Goal: Task Accomplishment & Management: Use online tool/utility

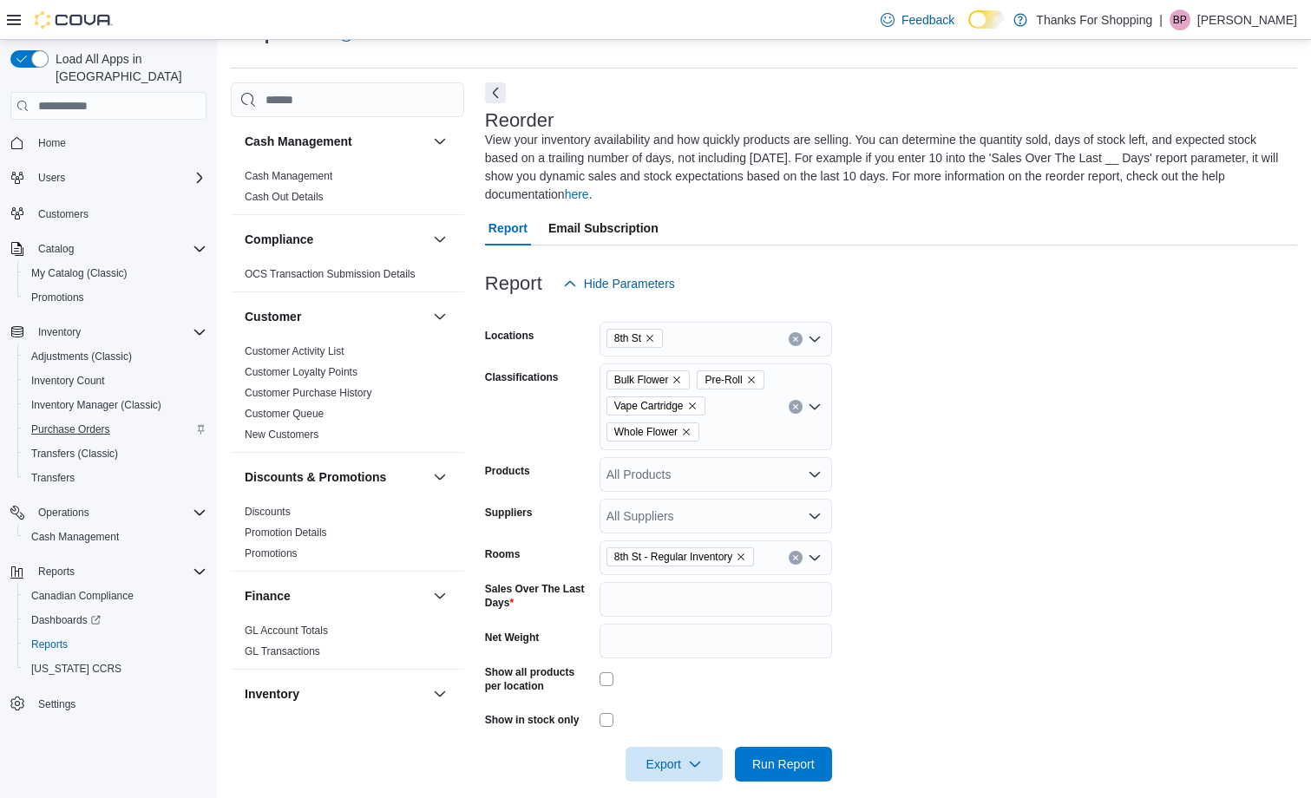
scroll to position [521, 0]
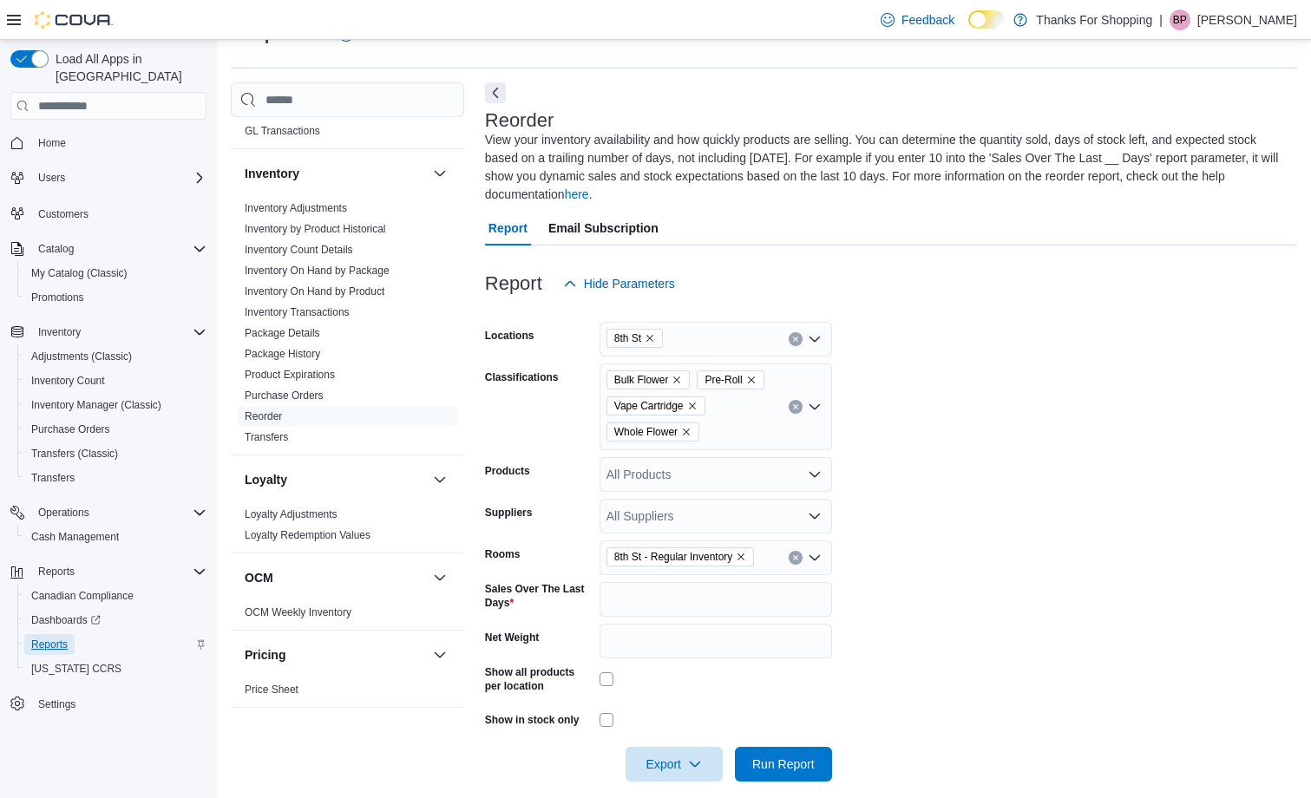
click at [67, 638] on span "Reports" at bounding box center [49, 645] width 36 height 14
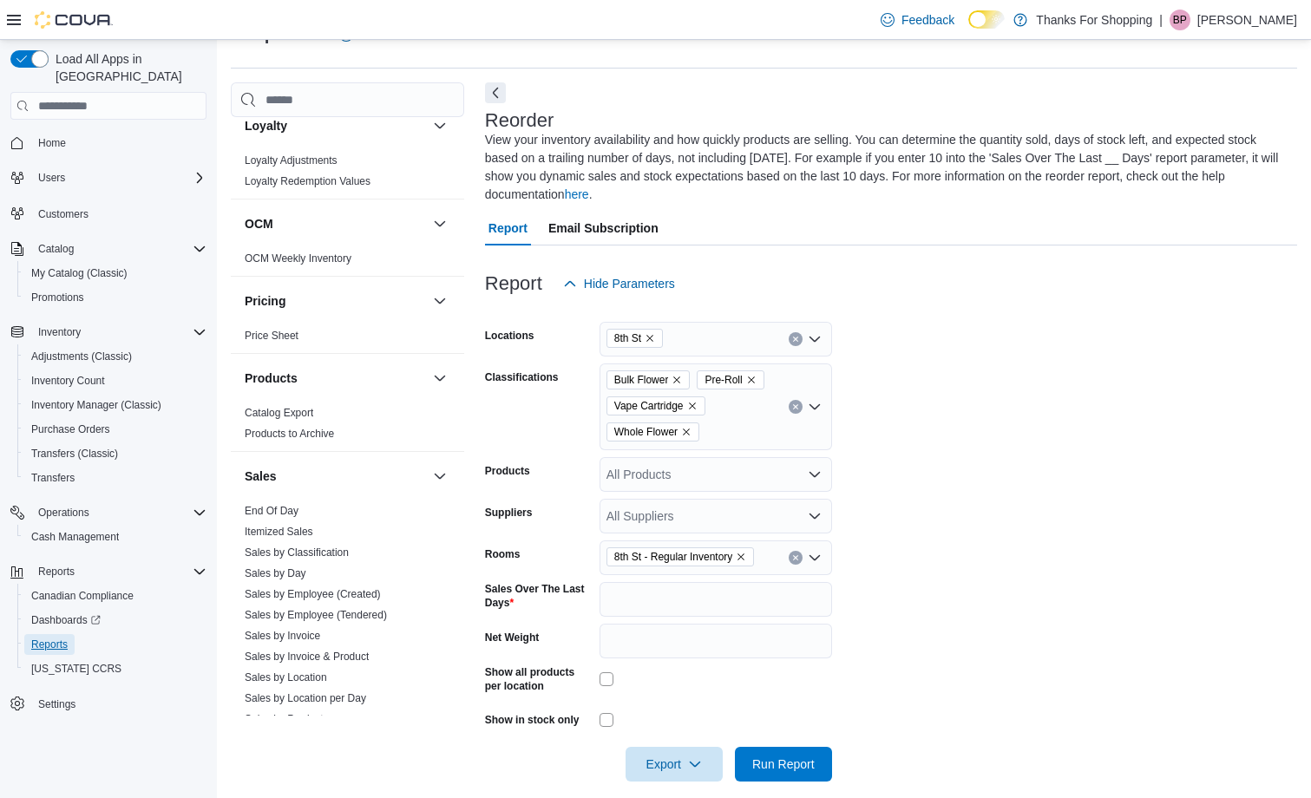
scroll to position [901, 0]
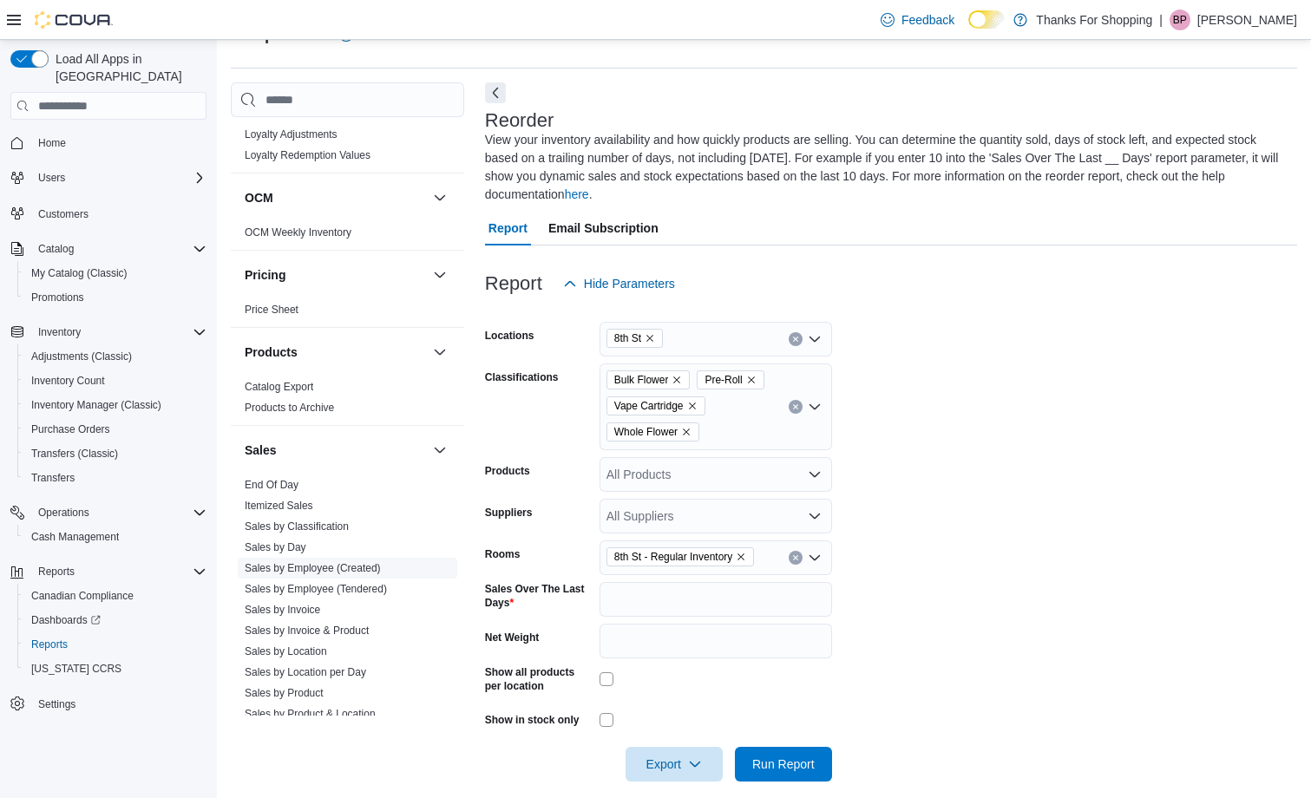
drag, startPoint x: 287, startPoint y: 627, endPoint x: 335, endPoint y: 602, distance: 54.0
click at [287, 627] on link "Sales by Invoice & Product" at bounding box center [307, 631] width 124 height 12
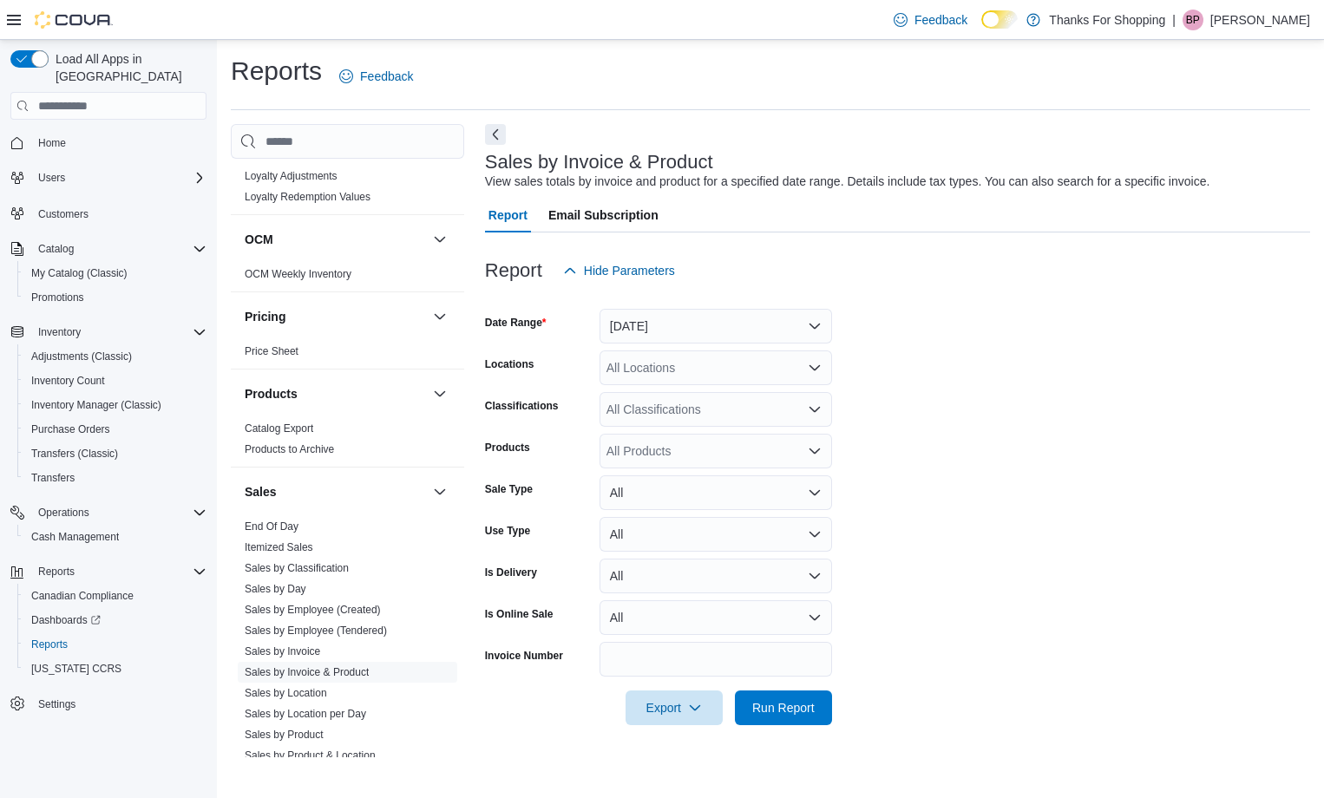
click at [648, 354] on div "All Locations" at bounding box center [716, 368] width 233 height 35
click at [652, 342] on button "[DATE]" at bounding box center [716, 326] width 233 height 35
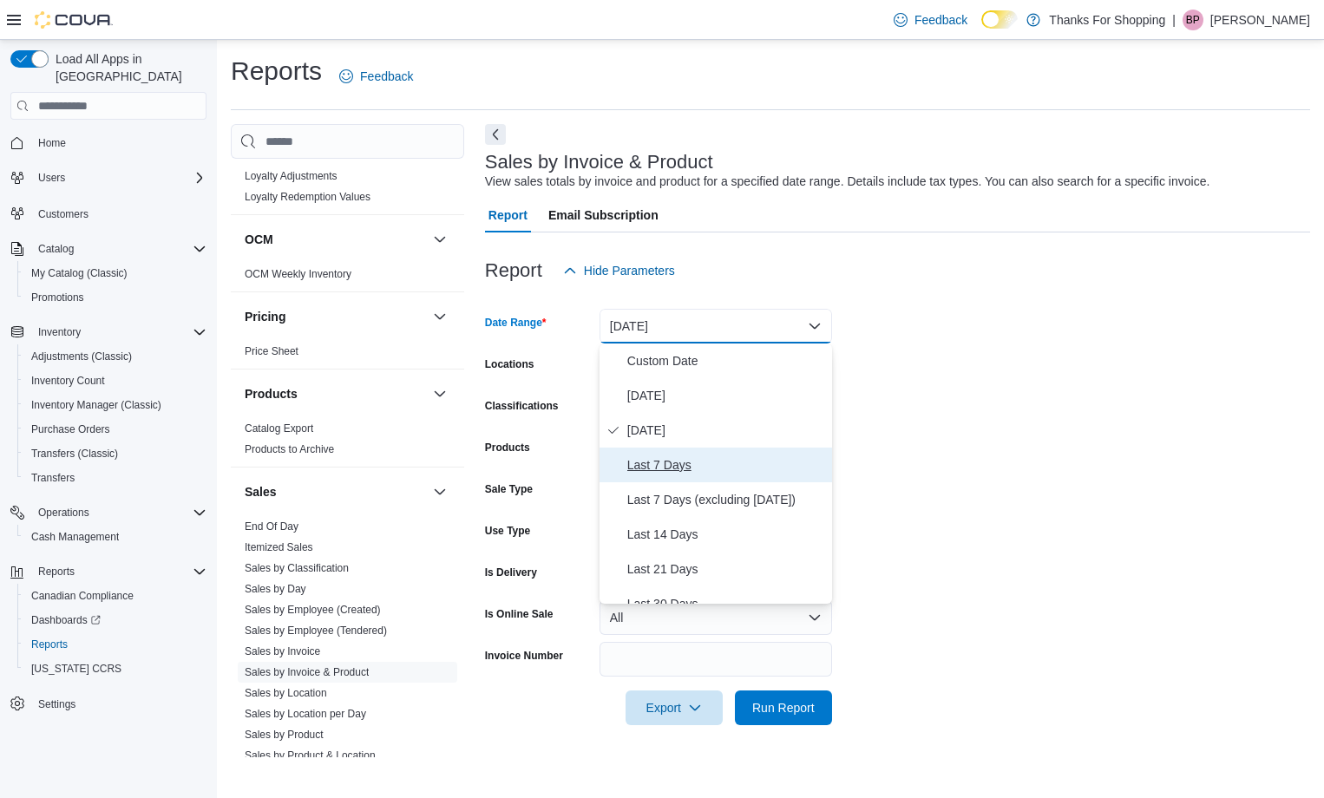
click at [658, 473] on span "Last 7 Days" at bounding box center [726, 465] width 198 height 21
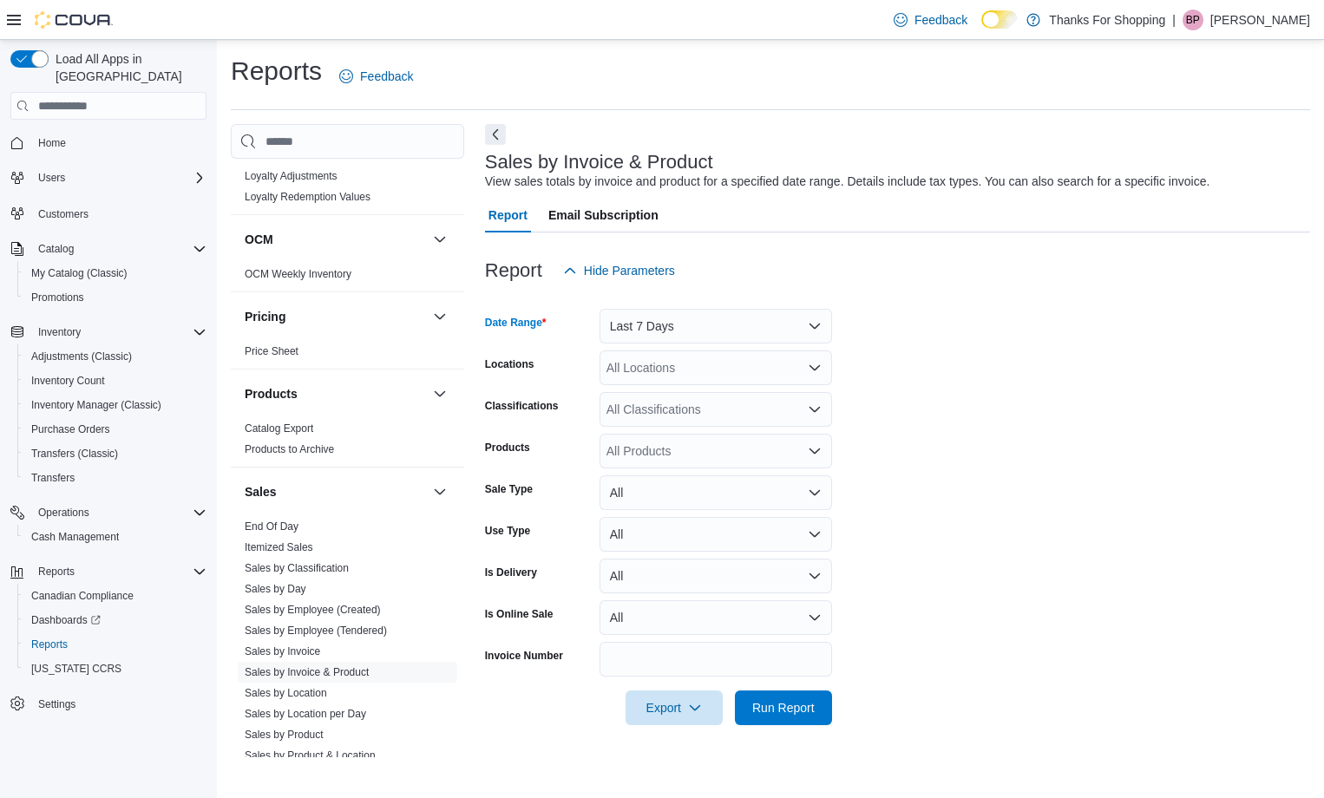
click at [1001, 377] on form "Date Range Last 7 Days Locations All Locations Classifications All Classificati…" at bounding box center [897, 506] width 825 height 437
click at [751, 365] on div "All Locations" at bounding box center [716, 368] width 233 height 35
type input "*"
click at [736, 403] on div "8th St" at bounding box center [716, 397] width 212 height 17
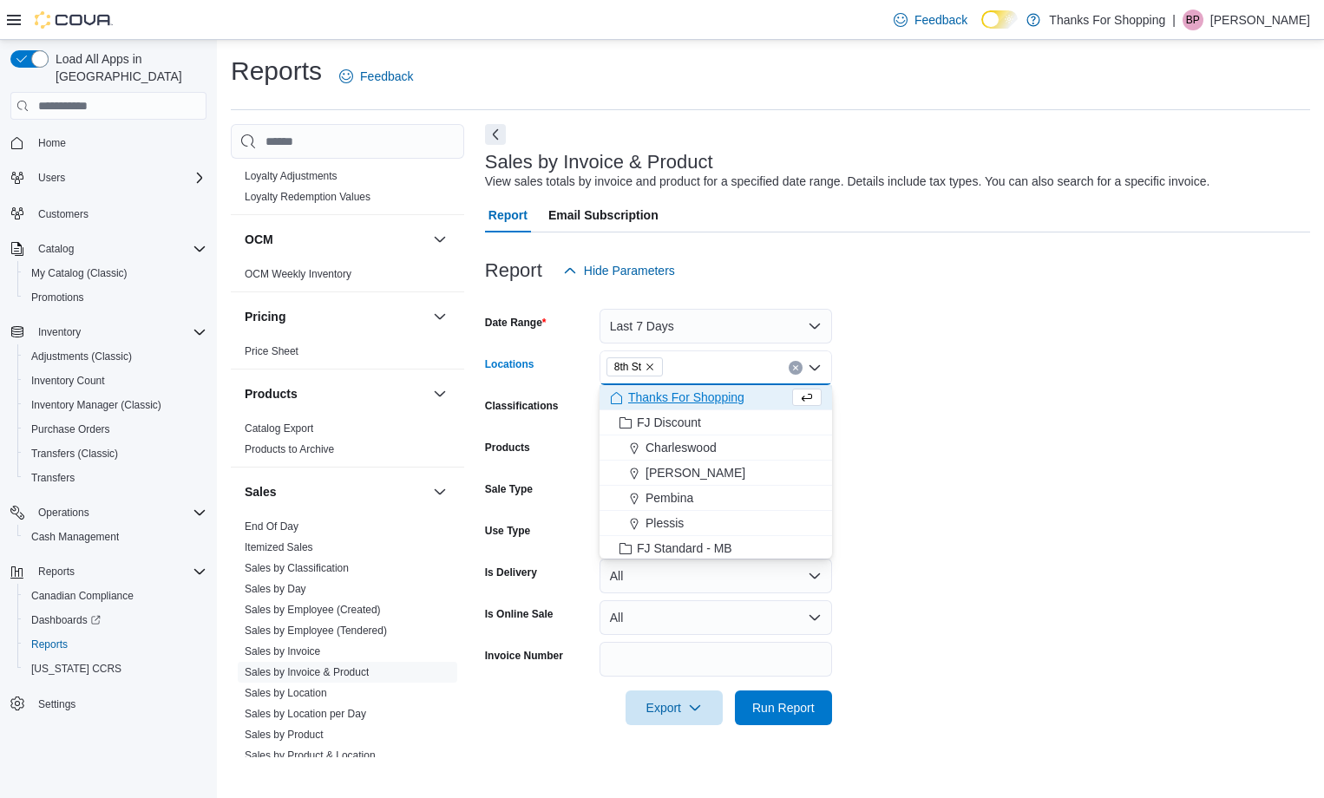
drag, startPoint x: 714, startPoint y: 296, endPoint x: 697, endPoint y: 312, distance: 23.9
click at [714, 295] on div at bounding box center [897, 298] width 825 height 21
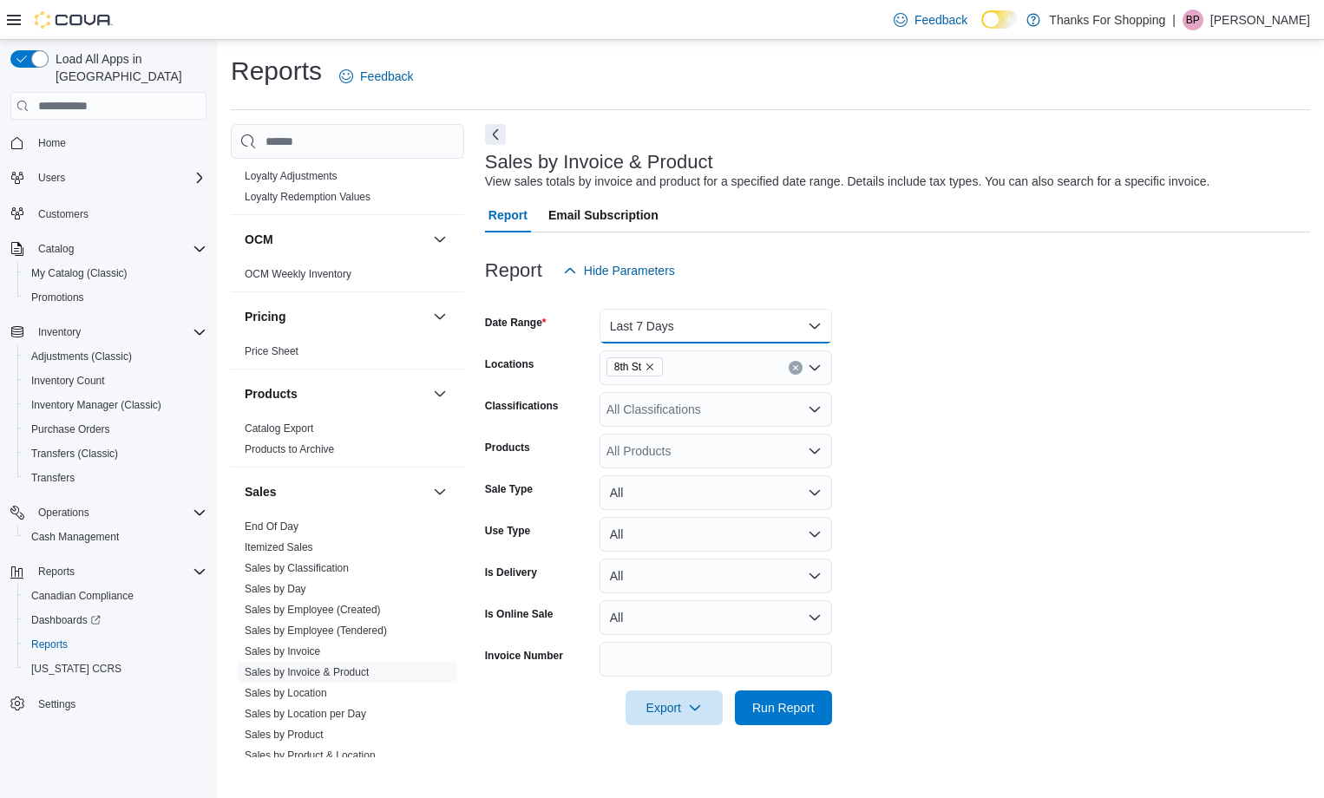
click at [697, 313] on button "Last 7 Days" at bounding box center [716, 326] width 233 height 35
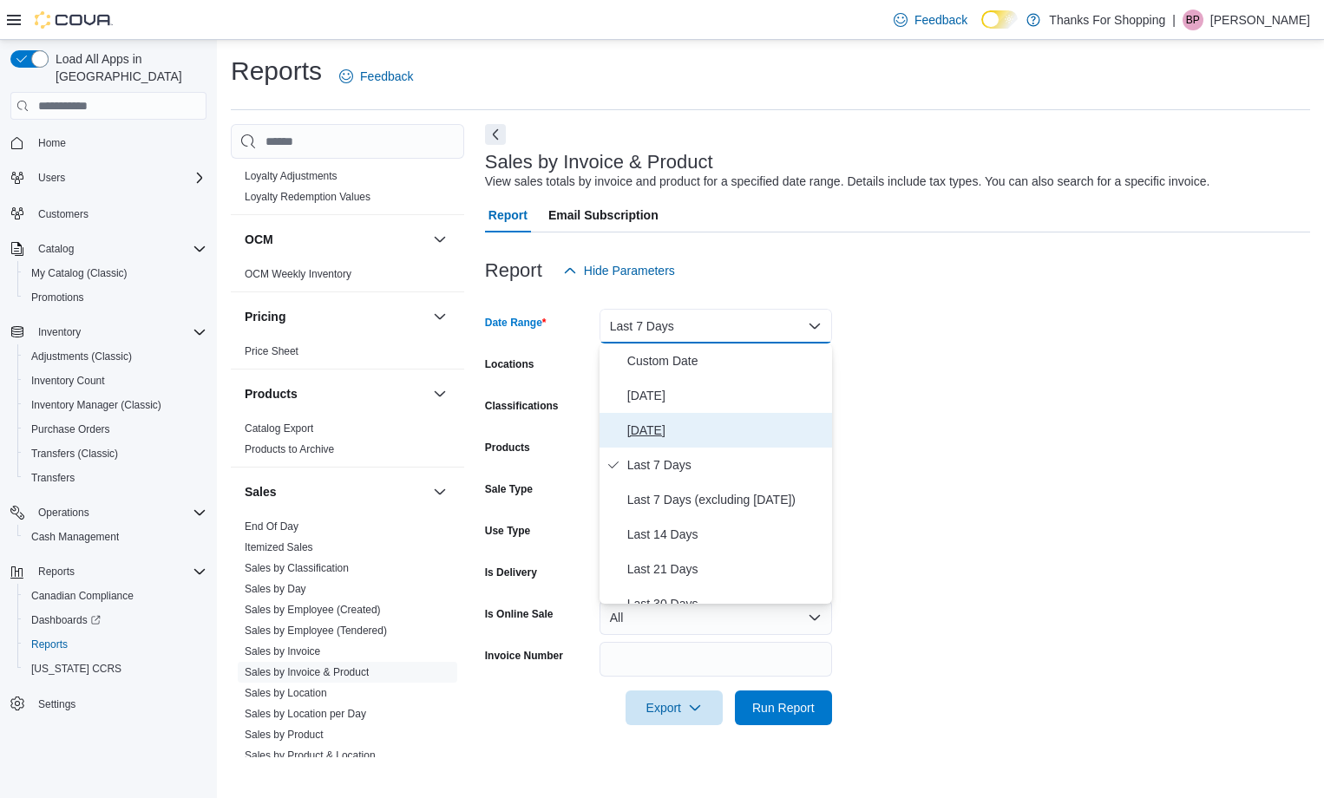
click at [695, 433] on span "[DATE]" at bounding box center [726, 430] width 198 height 21
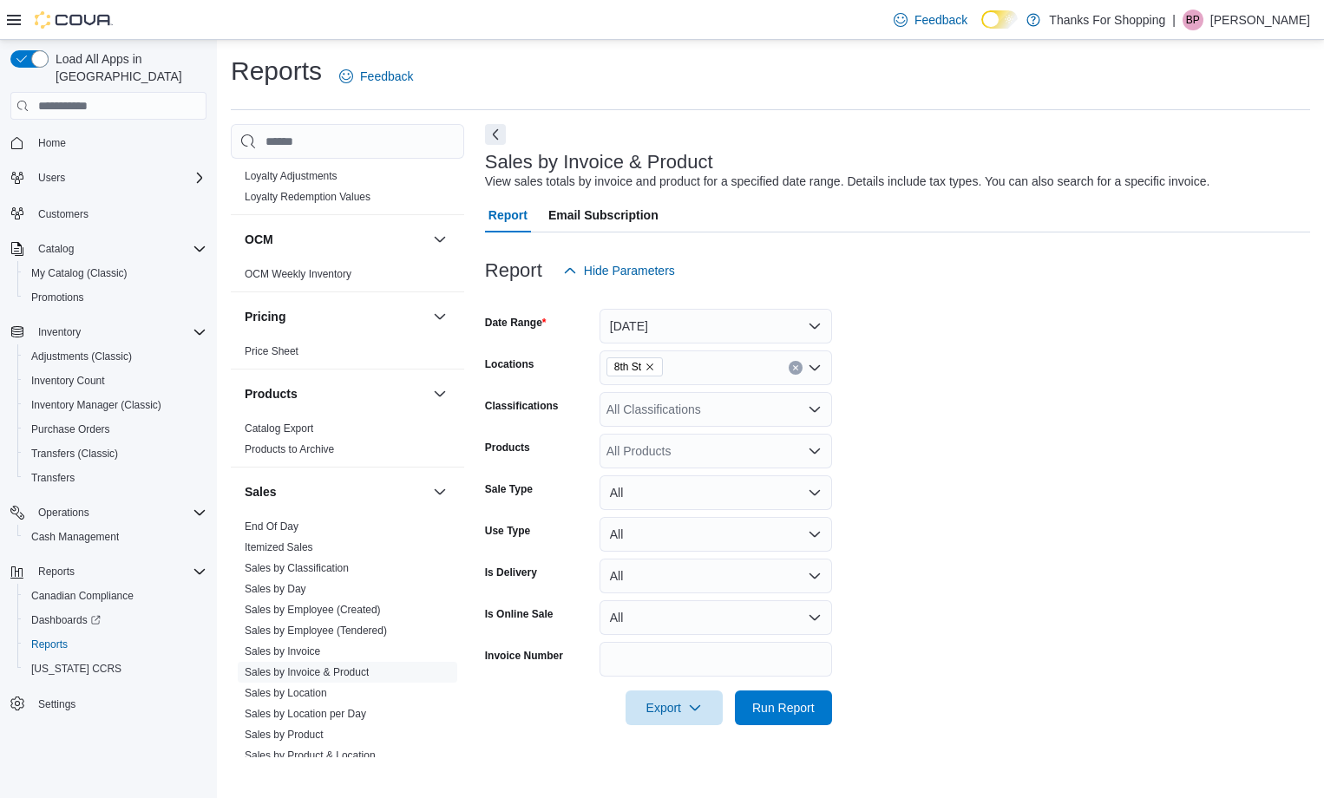
click at [962, 365] on form "Date Range [DATE] Locations 8th St Classifications All Classifications Products…" at bounding box center [897, 506] width 825 height 437
click at [692, 498] on button "All" at bounding box center [716, 493] width 233 height 35
drag, startPoint x: 679, startPoint y: 555, endPoint x: 710, endPoint y: 569, distance: 34.6
click at [679, 555] on span "Sale" at bounding box center [726, 562] width 198 height 21
drag, startPoint x: 880, startPoint y: 695, endPoint x: 778, endPoint y: 713, distance: 103.0
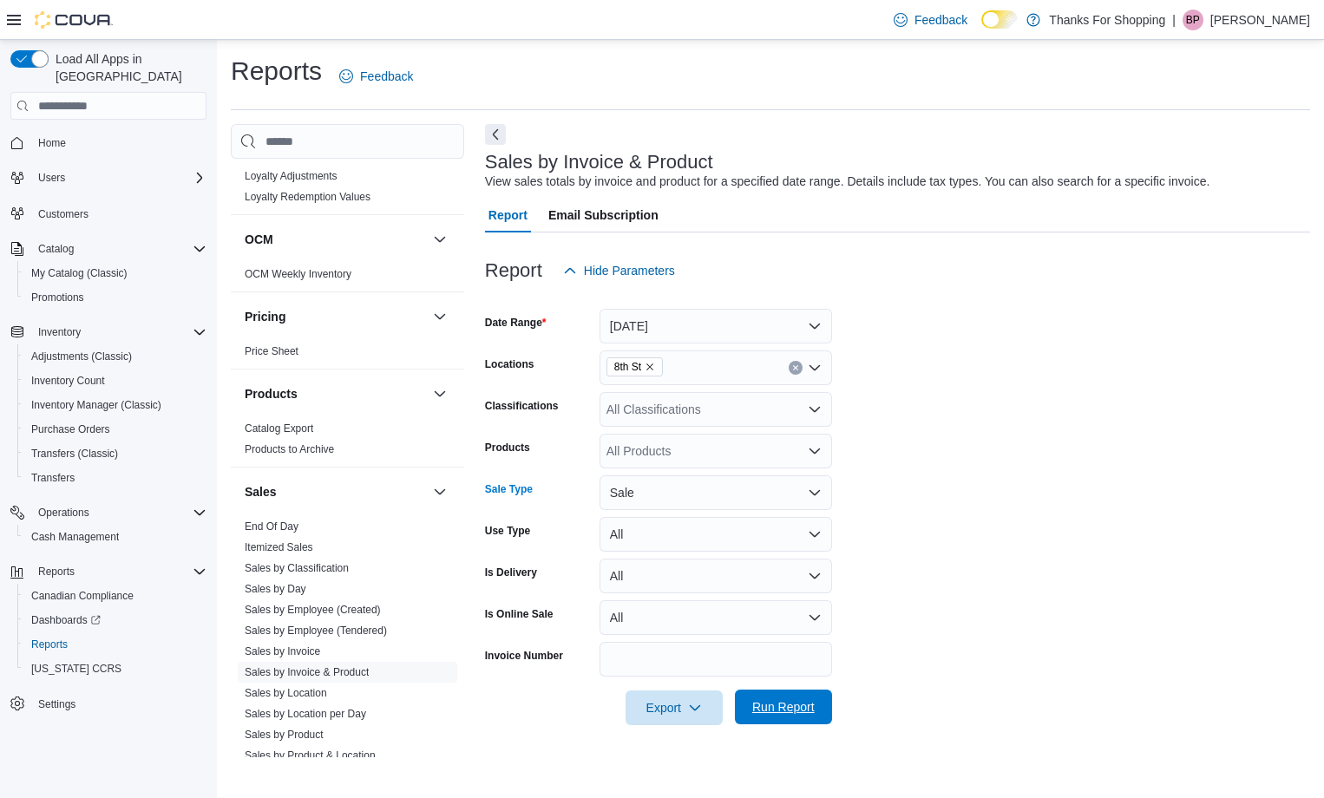
click at [870, 698] on form "Date Range [DATE] Locations 8th St Classifications All Classifications Products…" at bounding box center [897, 506] width 825 height 437
click at [776, 713] on span "Run Report" at bounding box center [783, 707] width 62 height 17
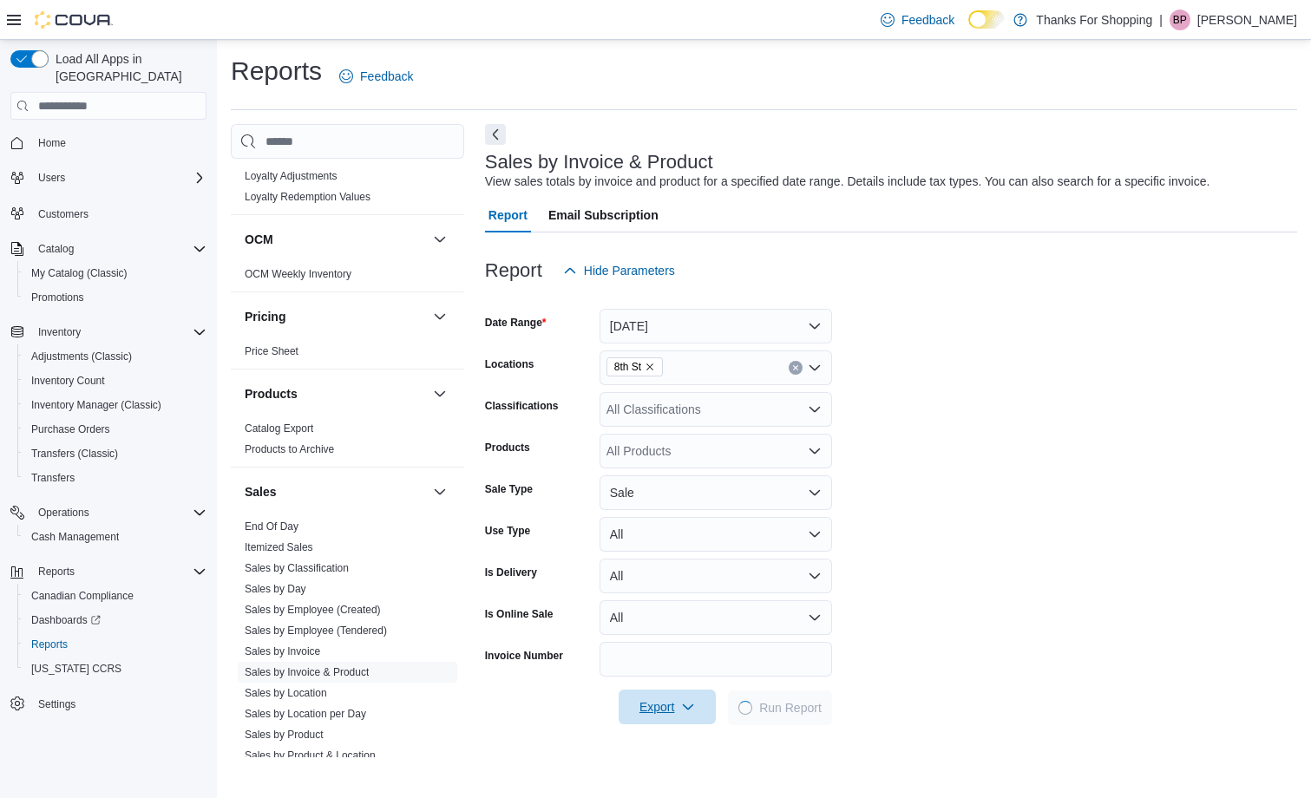
click at [690, 699] on span "Export" at bounding box center [667, 707] width 76 height 35
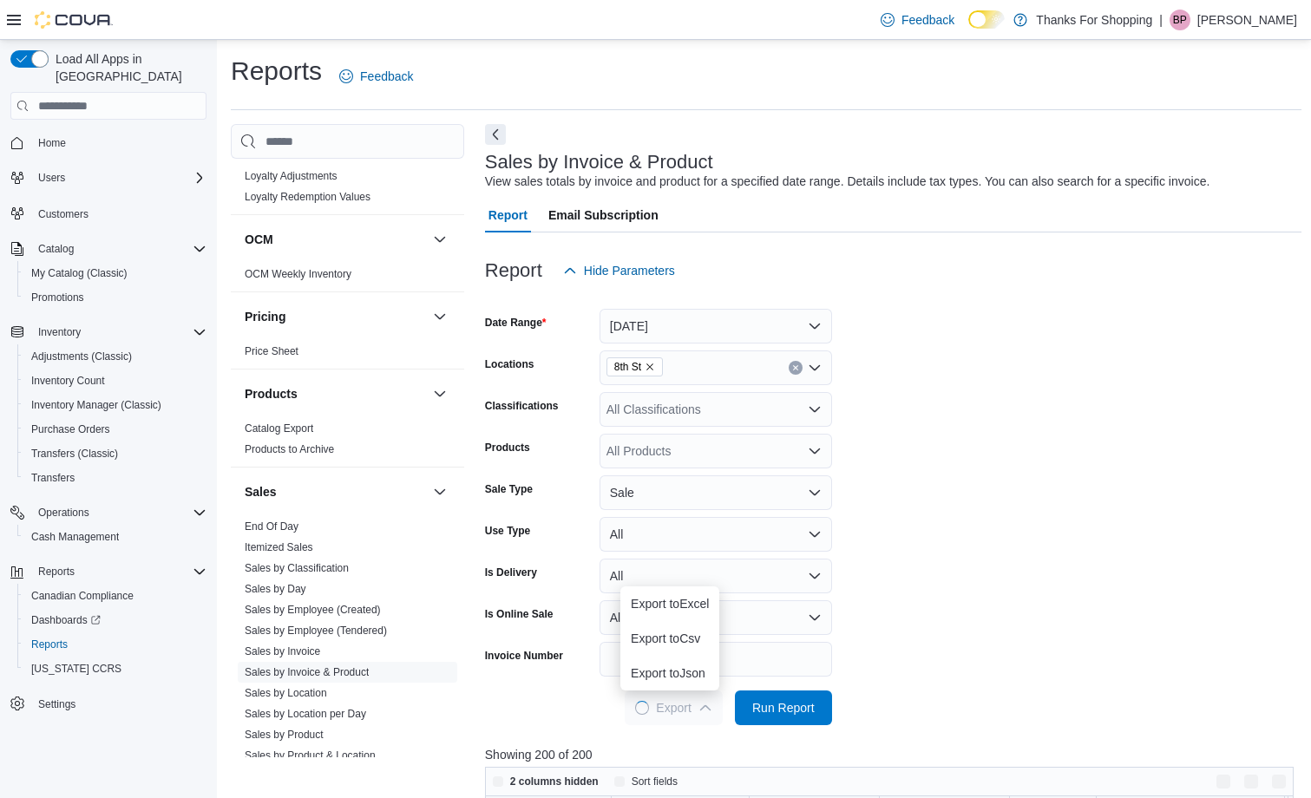
click at [681, 598] on form "Date Range [DATE] Locations 8th St Classifications All Classifications Products…" at bounding box center [894, 506] width 818 height 437
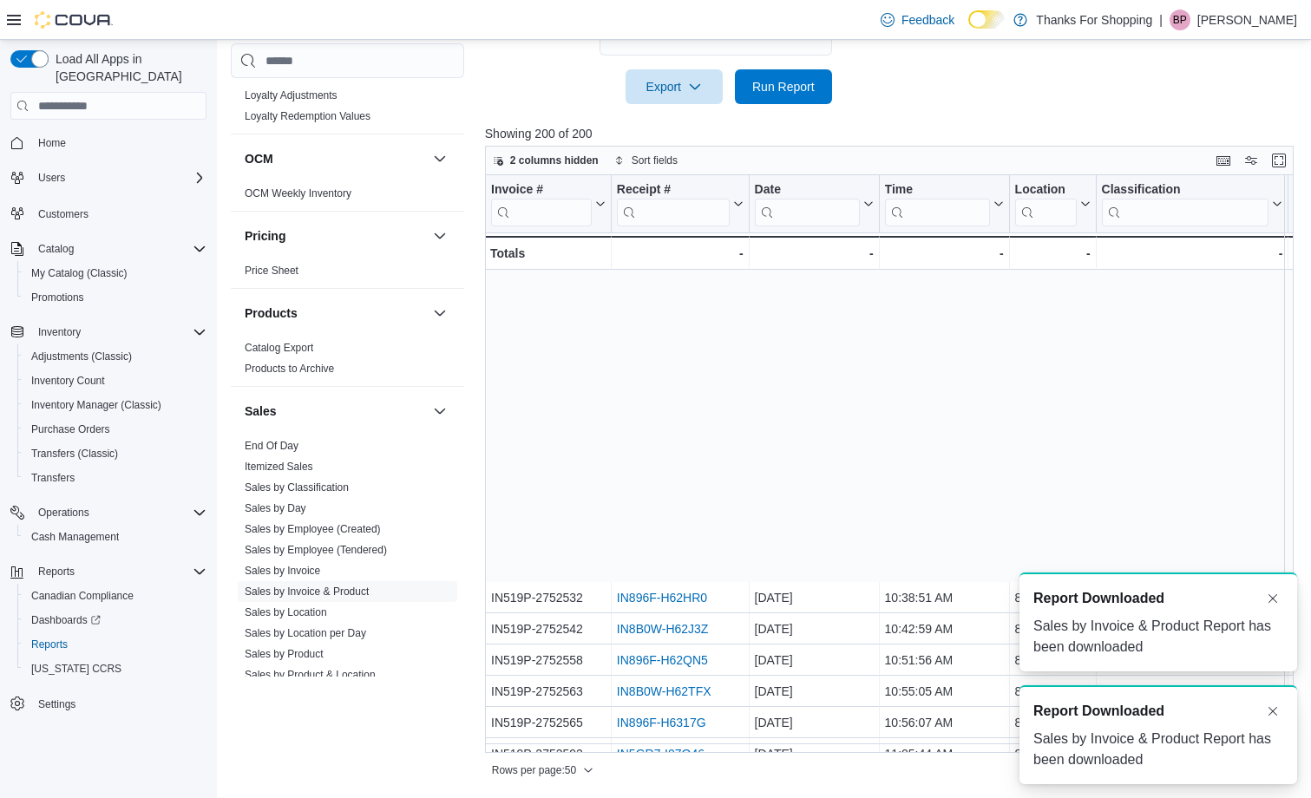
scroll to position [347, 0]
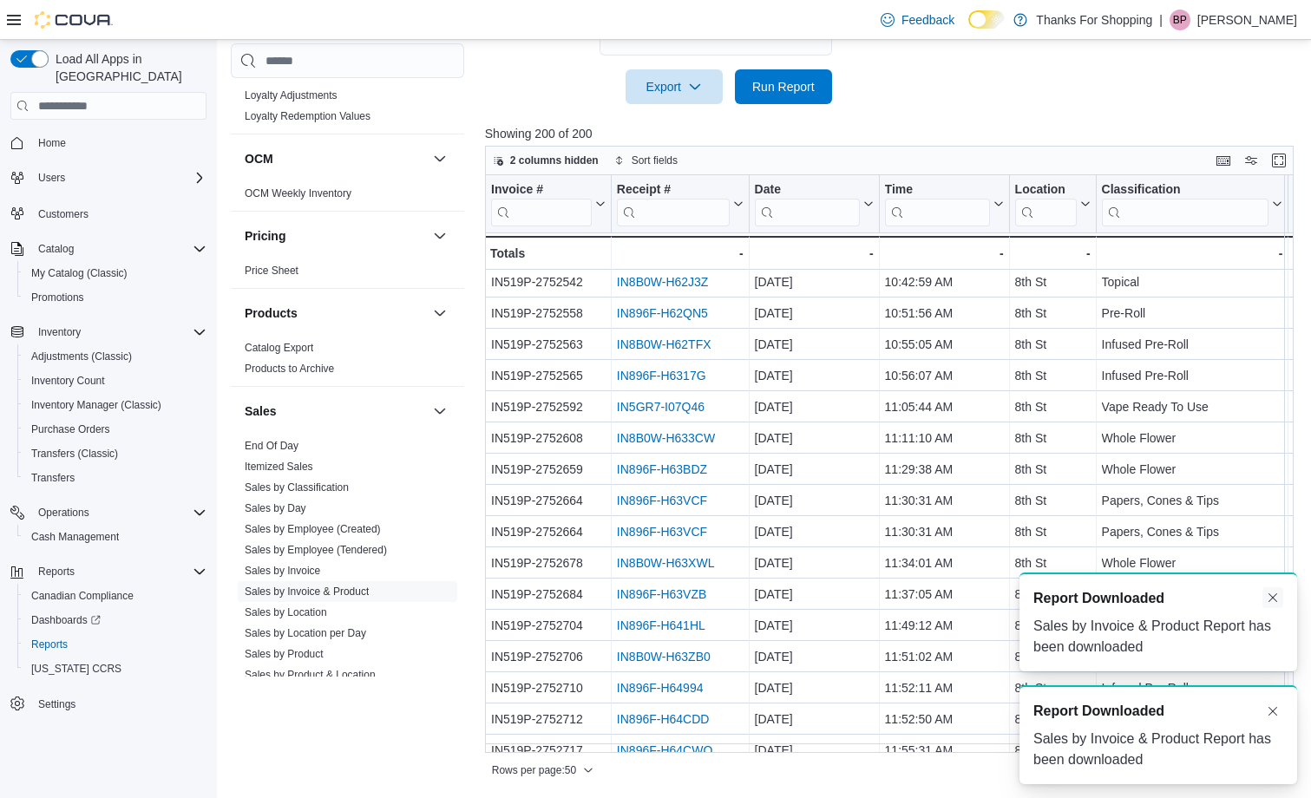
click at [1270, 600] on button "Dismiss toast" at bounding box center [1273, 598] width 21 height 21
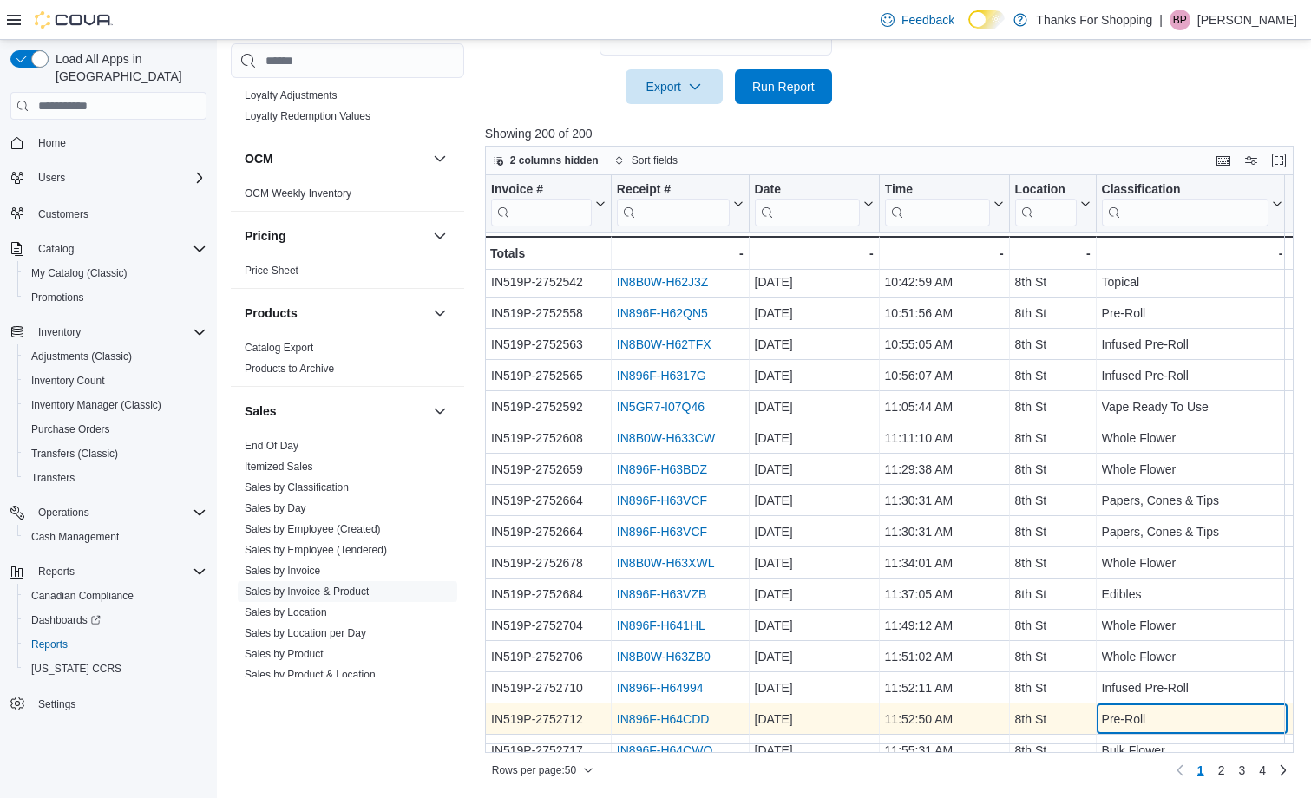
click at [1269, 710] on div "Pre-Roll - Classification, column 6, row 26" at bounding box center [1192, 719] width 193 height 31
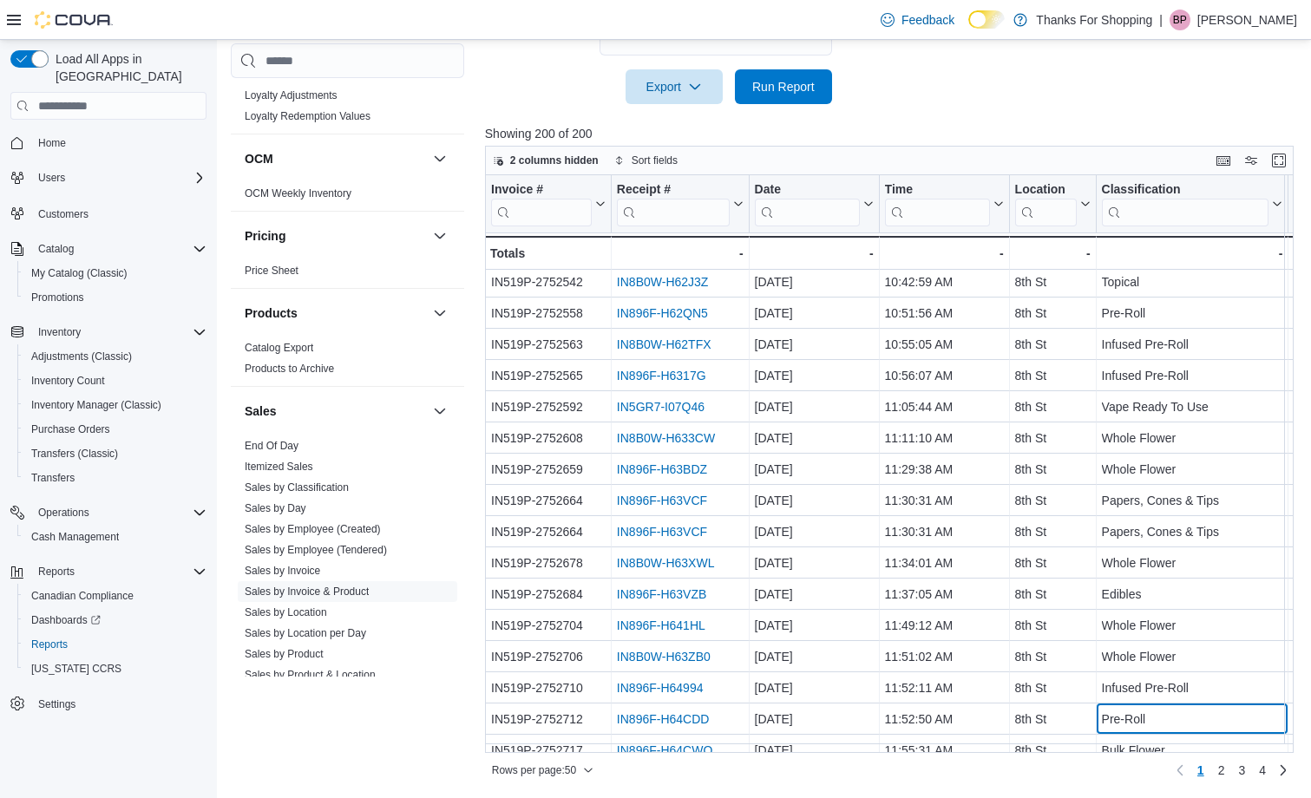
scroll to position [371, 0]
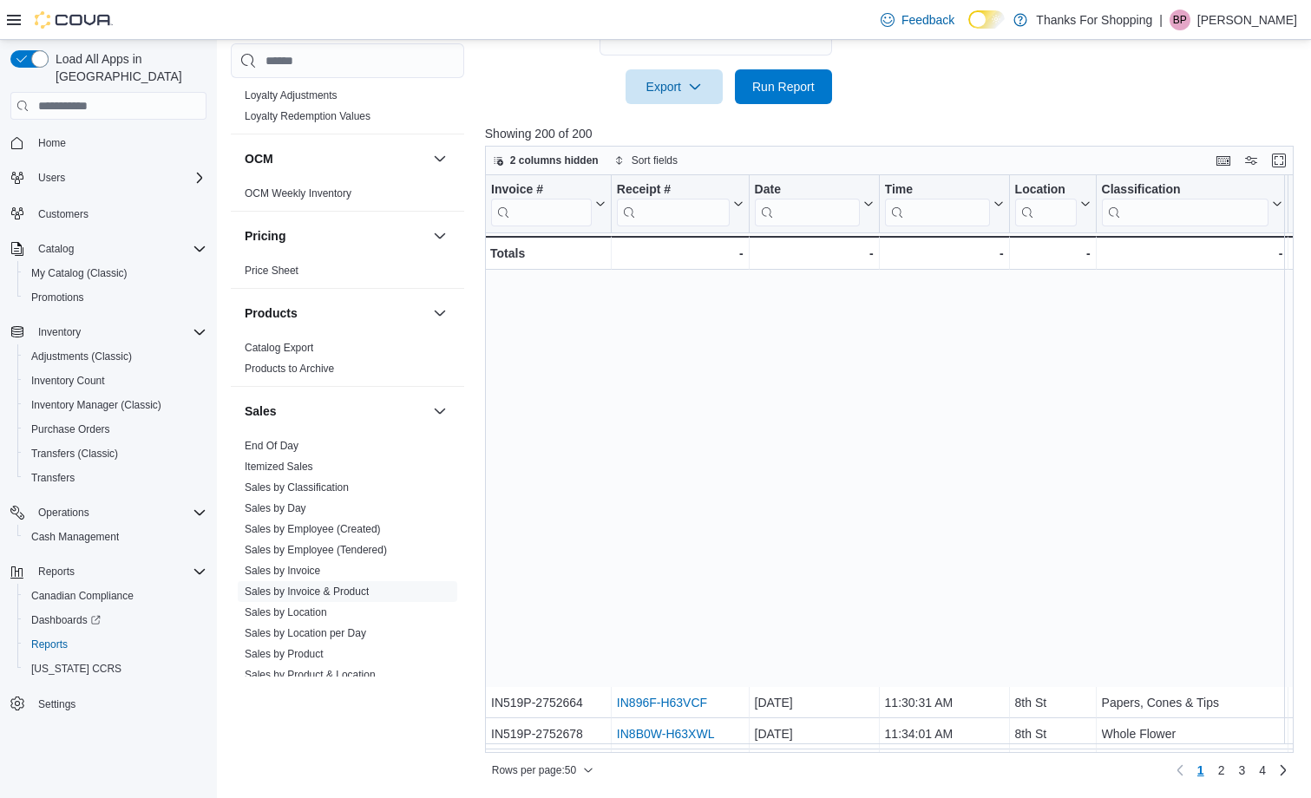
click at [607, 745] on div "Invoice # Click to view column header actions Receipt # Click to view column he…" at bounding box center [894, 464] width 818 height 578
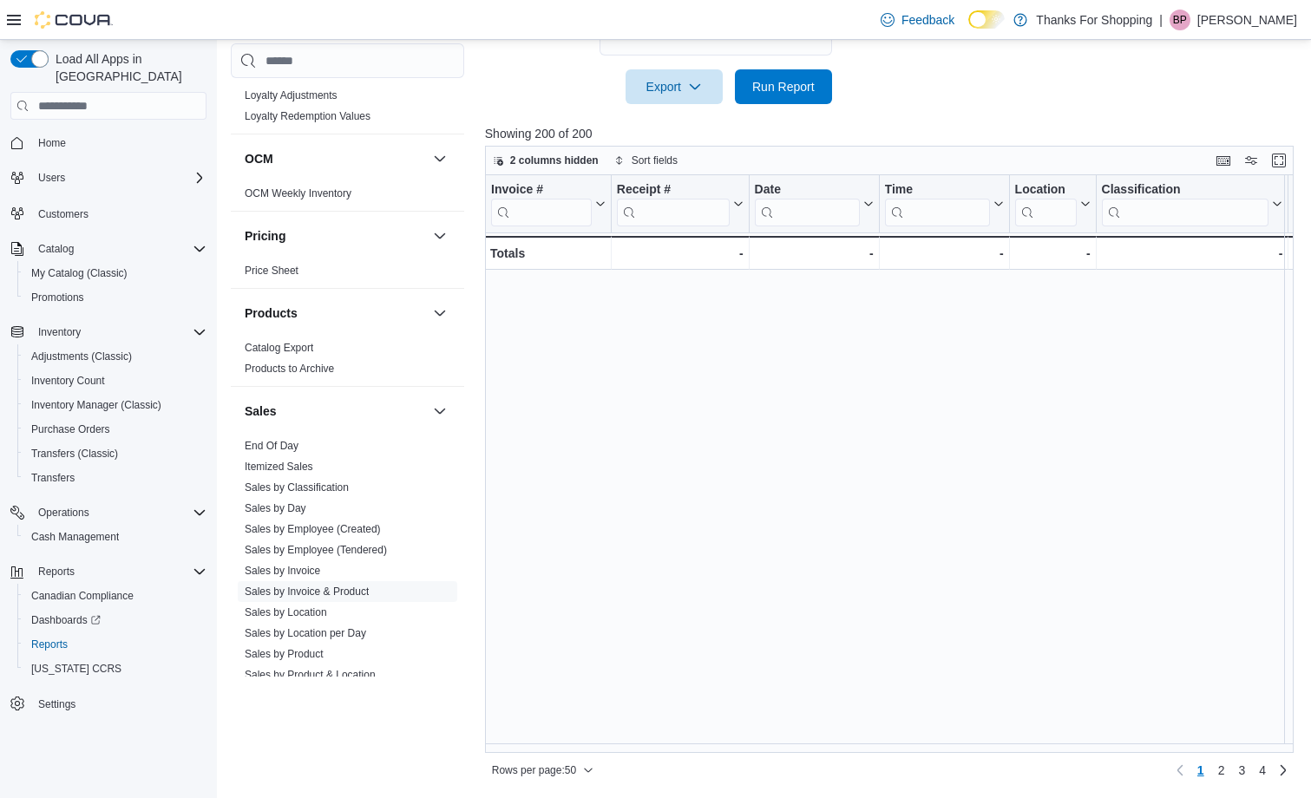
scroll to position [101, 0]
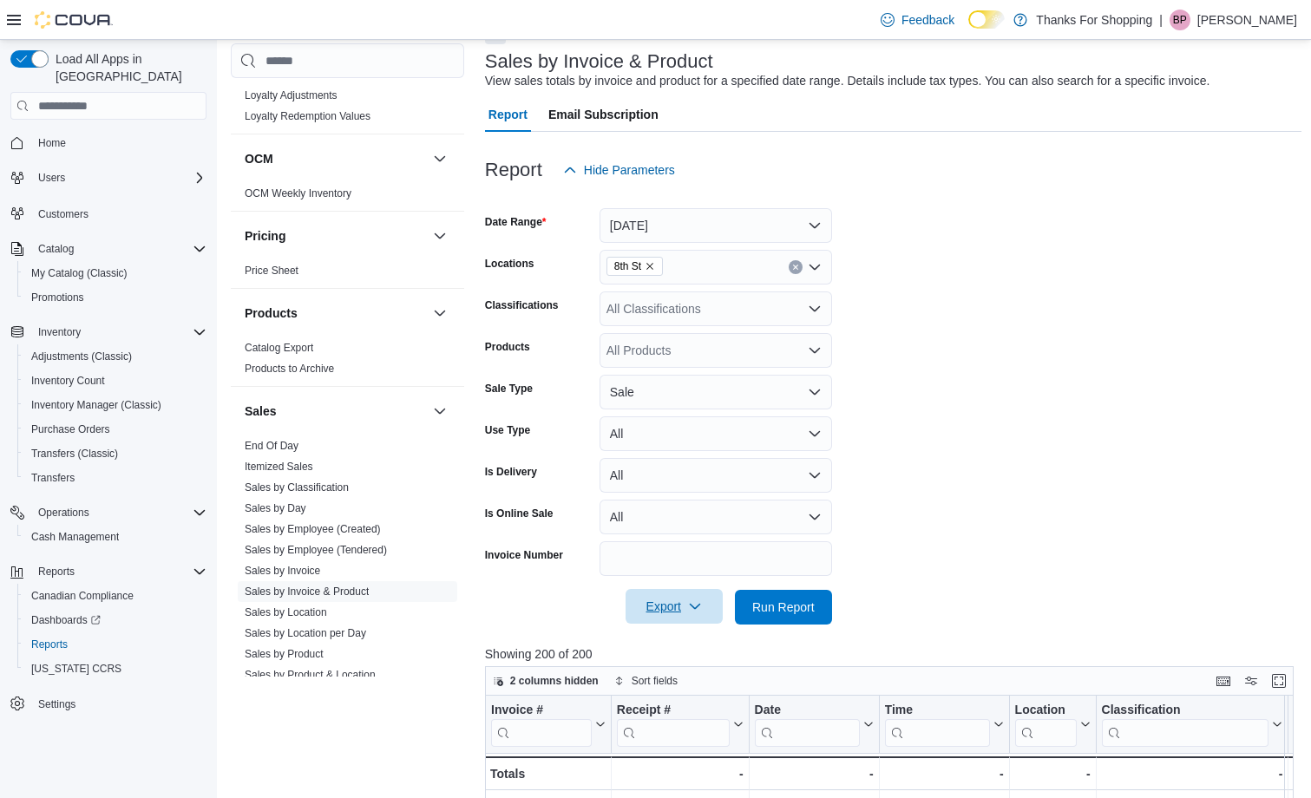
click at [689, 604] on icon "button" at bounding box center [695, 607] width 14 height 14
click at [683, 634] on button "Export to Excel" at bounding box center [676, 642] width 99 height 35
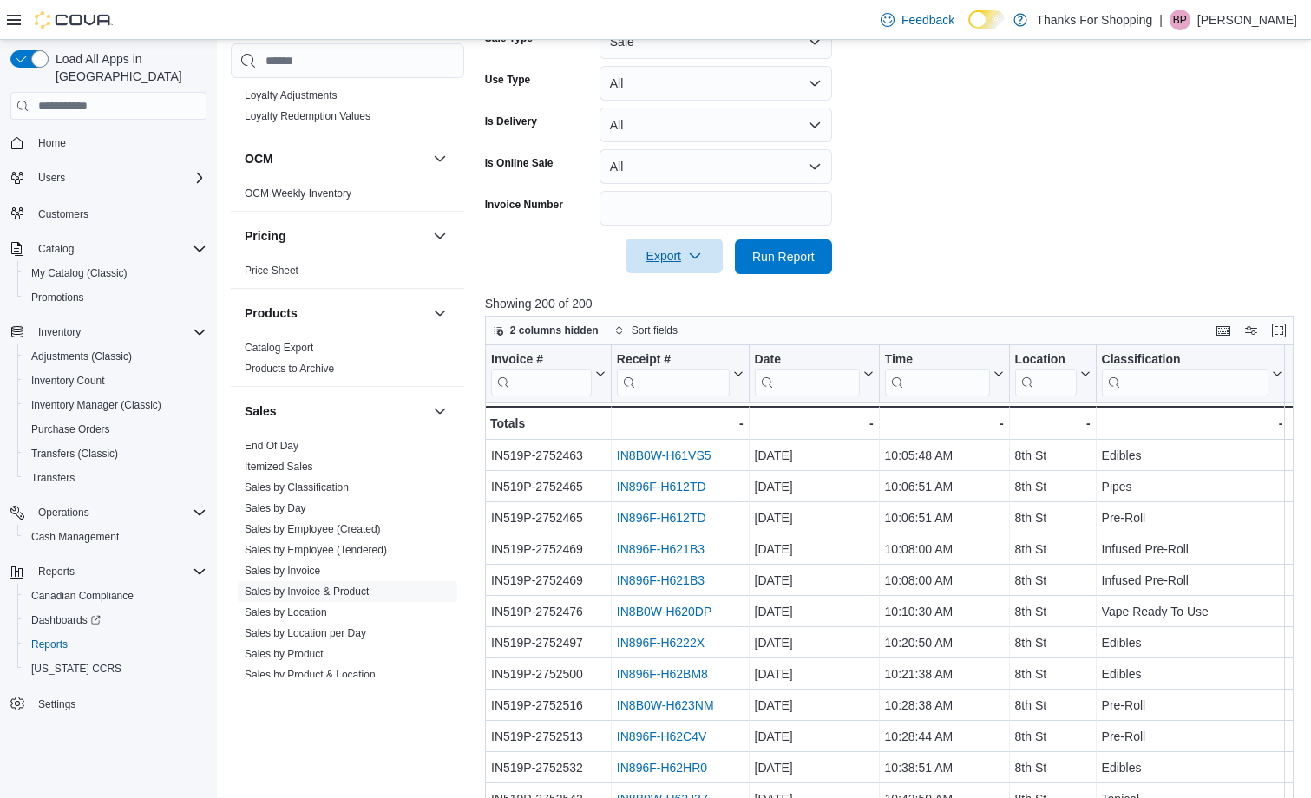
scroll to position [621, 0]
